Goal: Navigation & Orientation: Find specific page/section

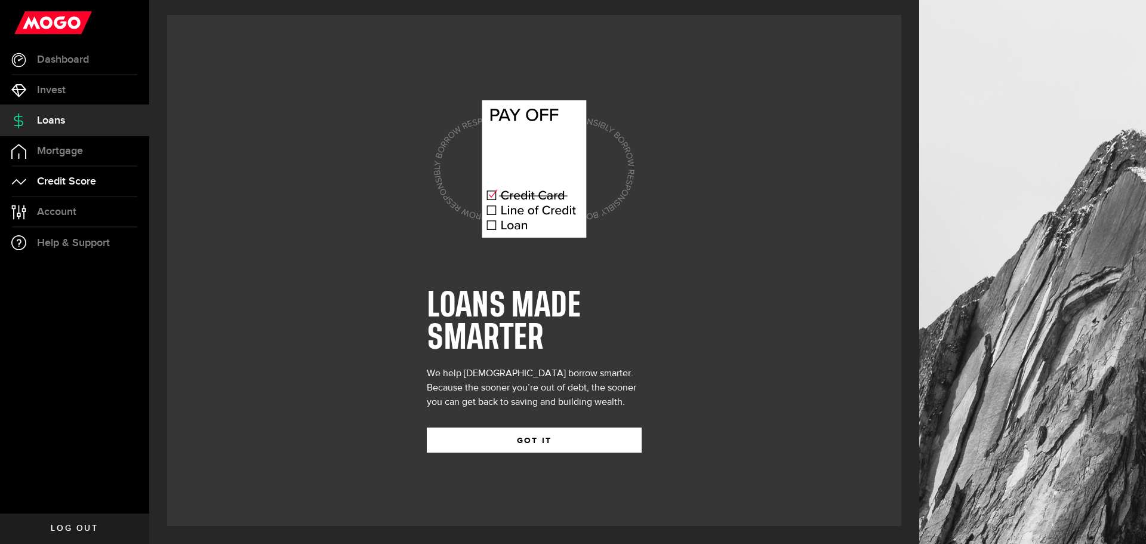
click at [98, 179] on link "Credit Score" at bounding box center [74, 182] width 149 height 30
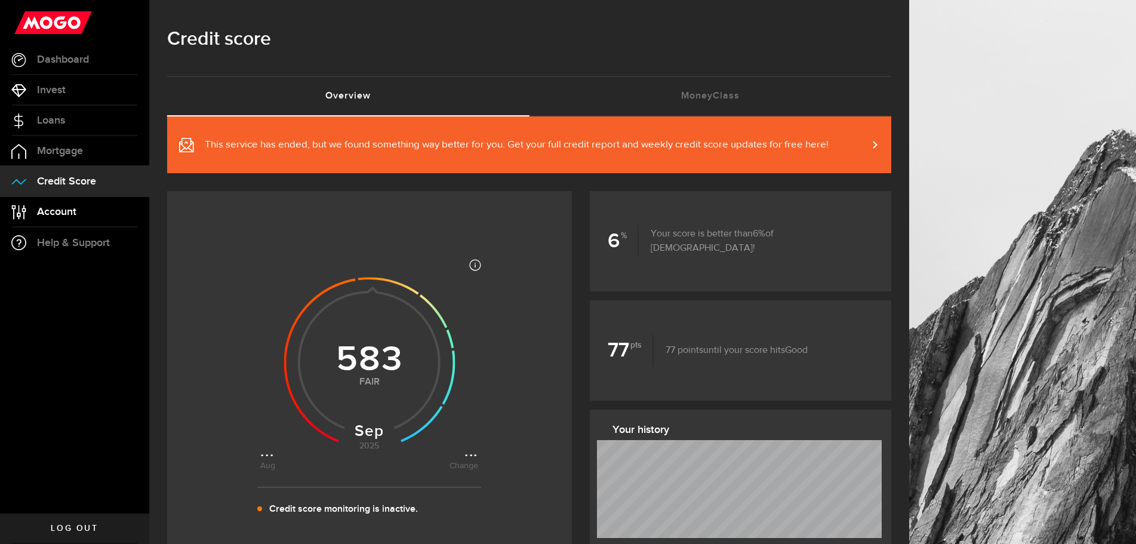
click at [64, 203] on link "Account Compte" at bounding box center [74, 212] width 149 height 30
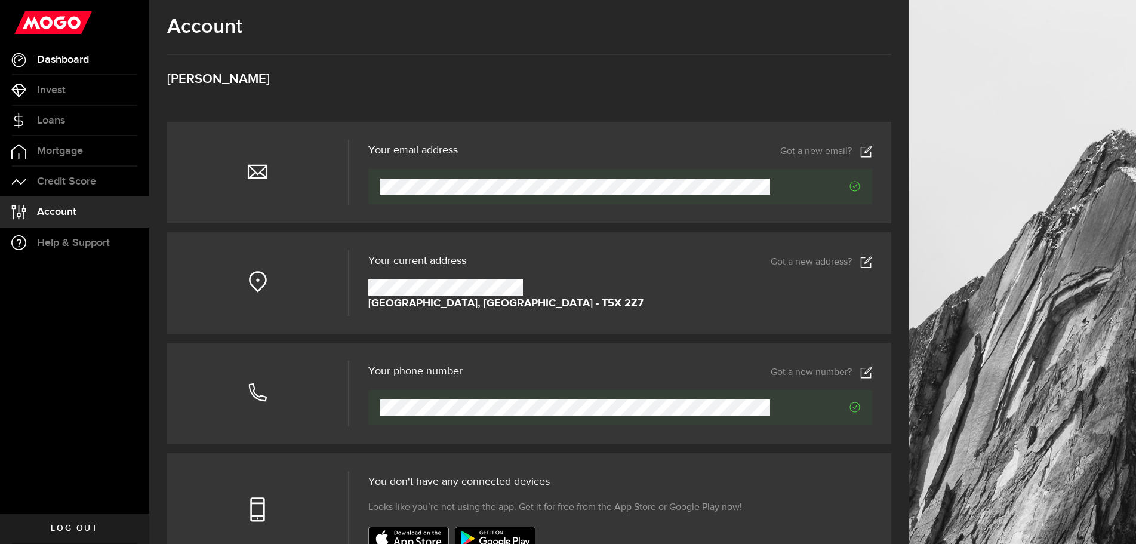
click at [91, 65] on link "Dashboard" at bounding box center [74, 60] width 149 height 30
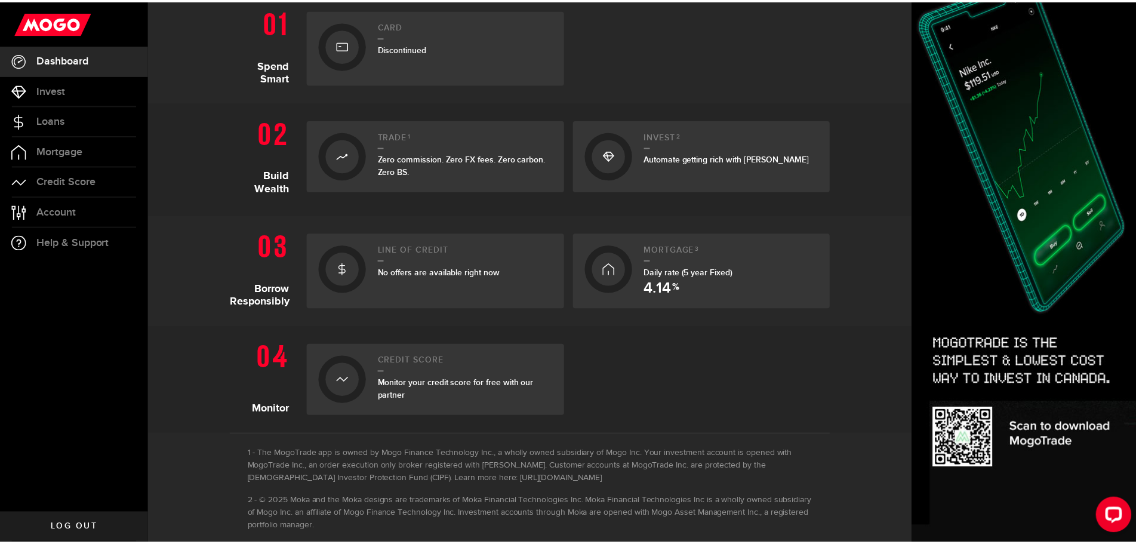
scroll to position [140, 0]
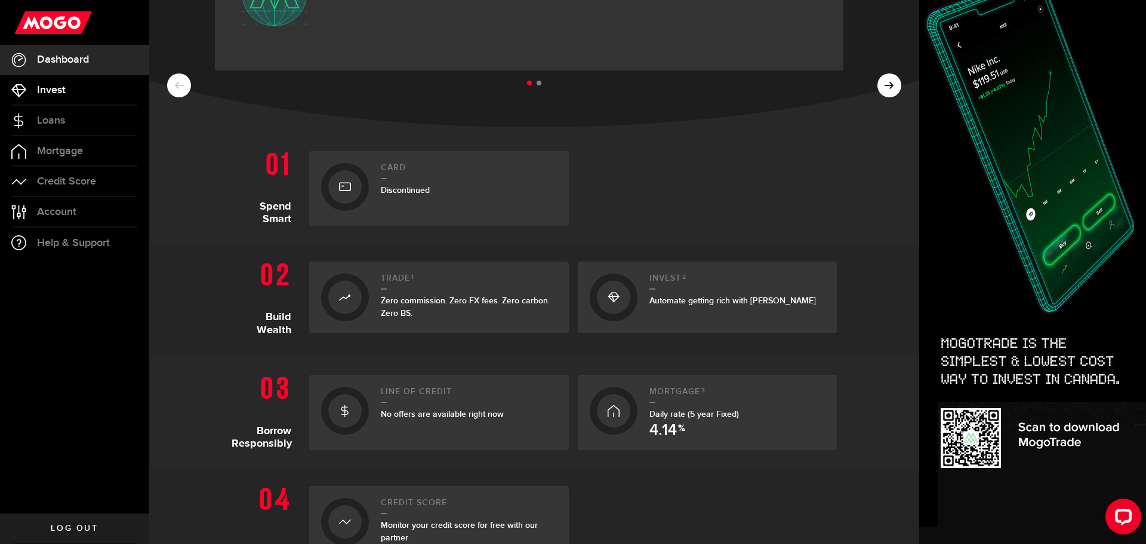
click at [99, 96] on link "Invest" at bounding box center [74, 90] width 149 height 30
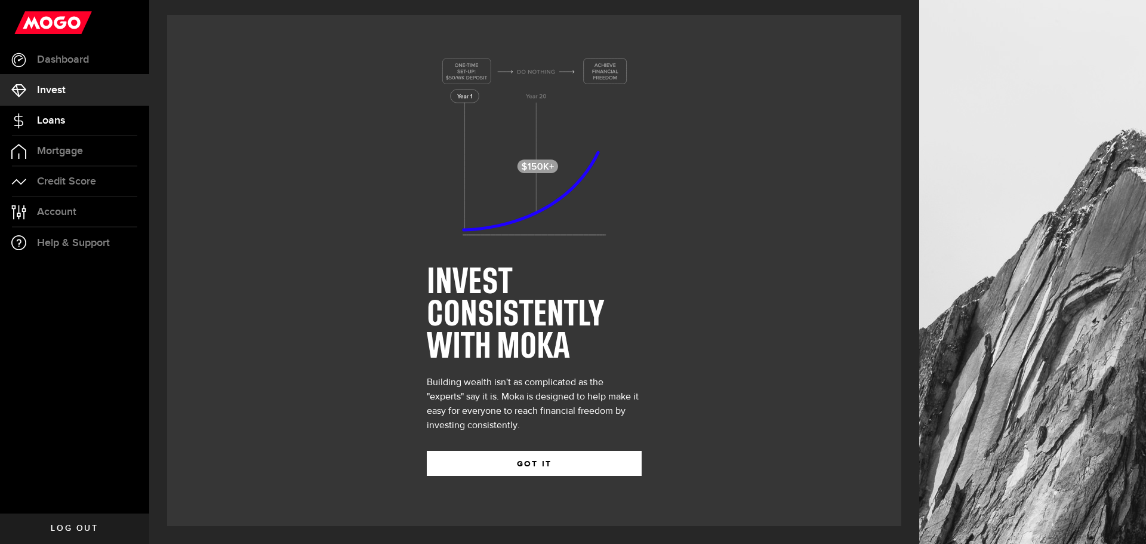
click at [96, 112] on link "Loans" at bounding box center [74, 121] width 149 height 30
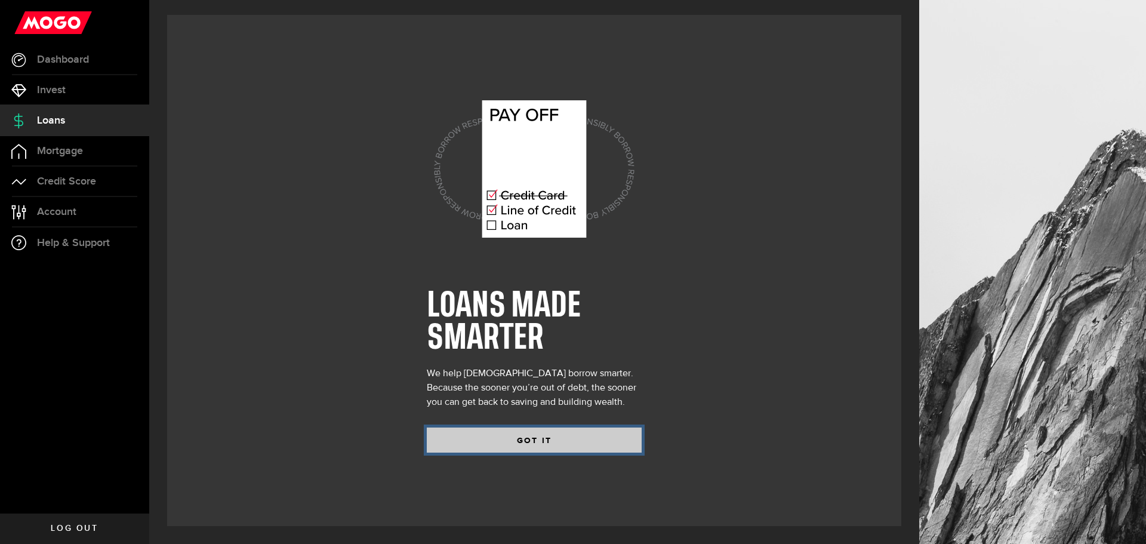
click at [551, 438] on button "GOT IT" at bounding box center [534, 440] width 215 height 25
